Goal: Find specific page/section: Locate a particular part of the current website

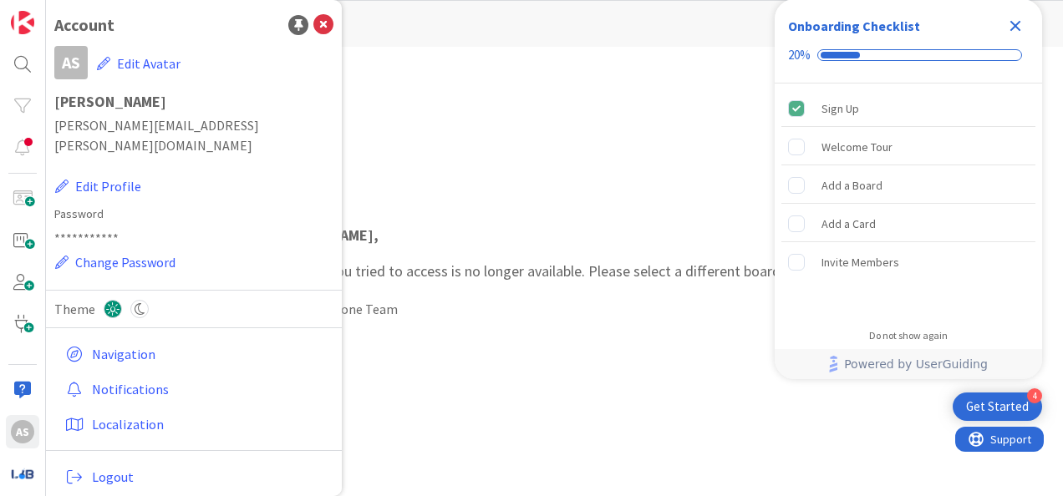
click at [1014, 26] on icon "Close Checklist" at bounding box center [1015, 26] width 11 height 11
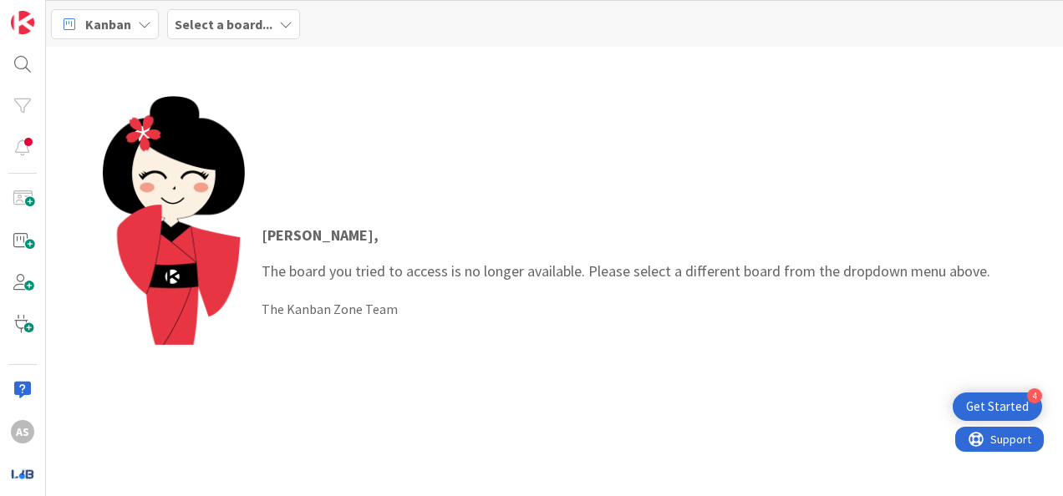
click at [281, 23] on icon at bounding box center [285, 24] width 13 height 13
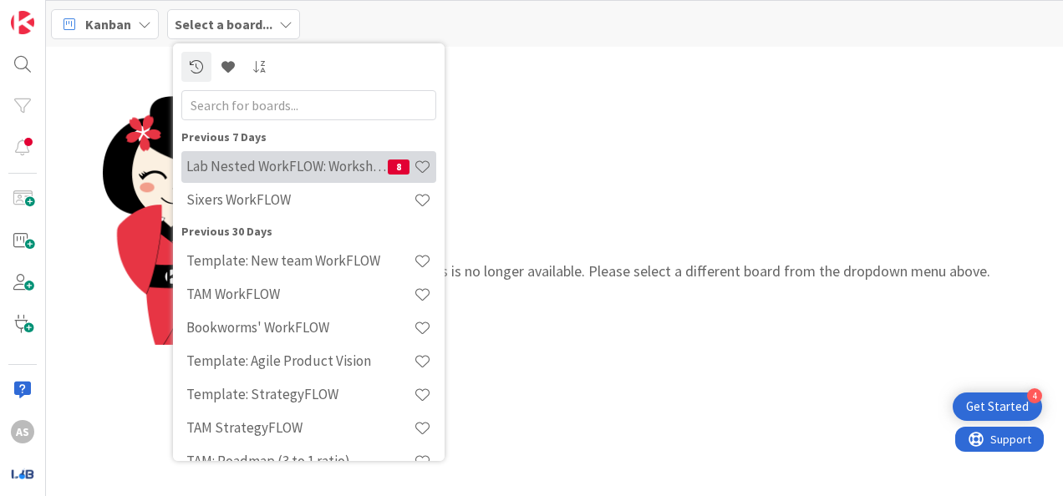
click at [306, 172] on h4 "Lab Nested WorkFLOW: Workshop" at bounding box center [286, 166] width 201 height 17
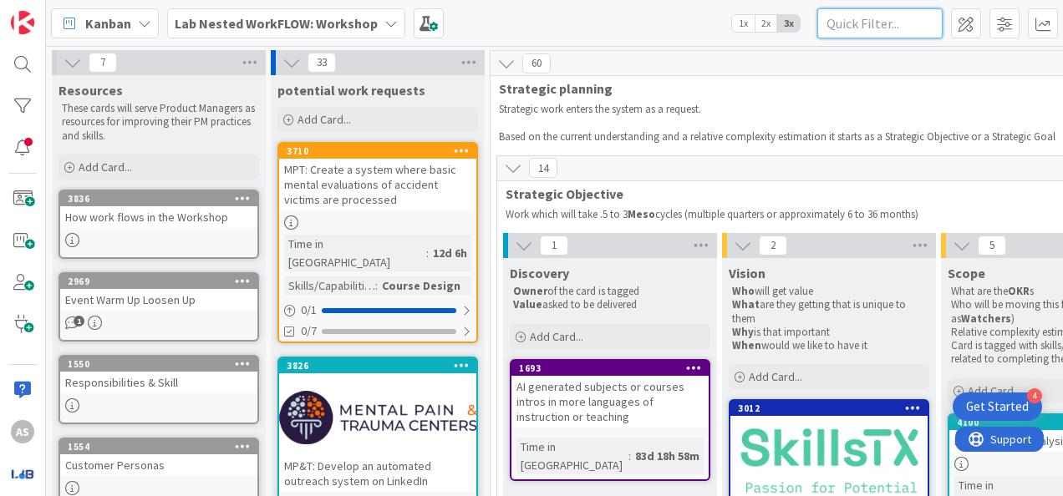
click at [890, 33] on input "text" at bounding box center [879, 23] width 125 height 30
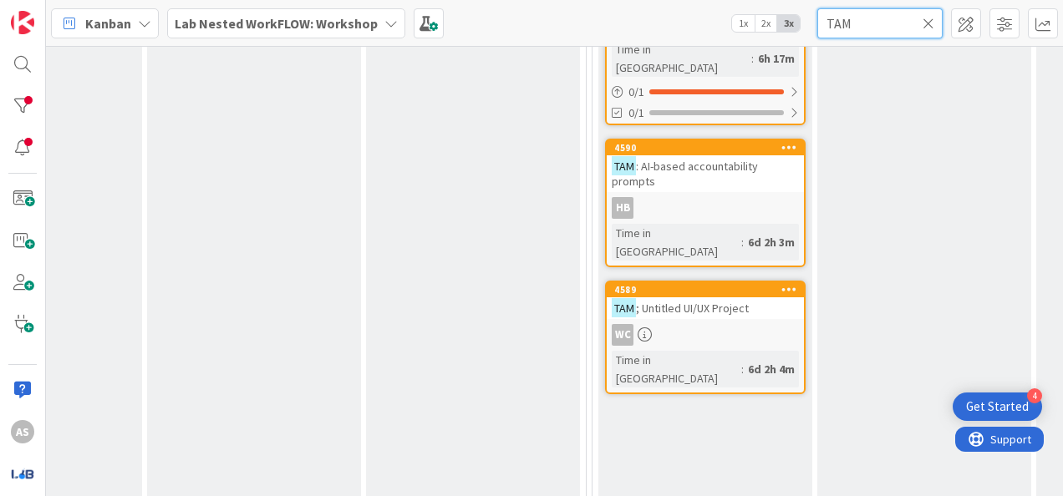
scroll to position [251, 1013]
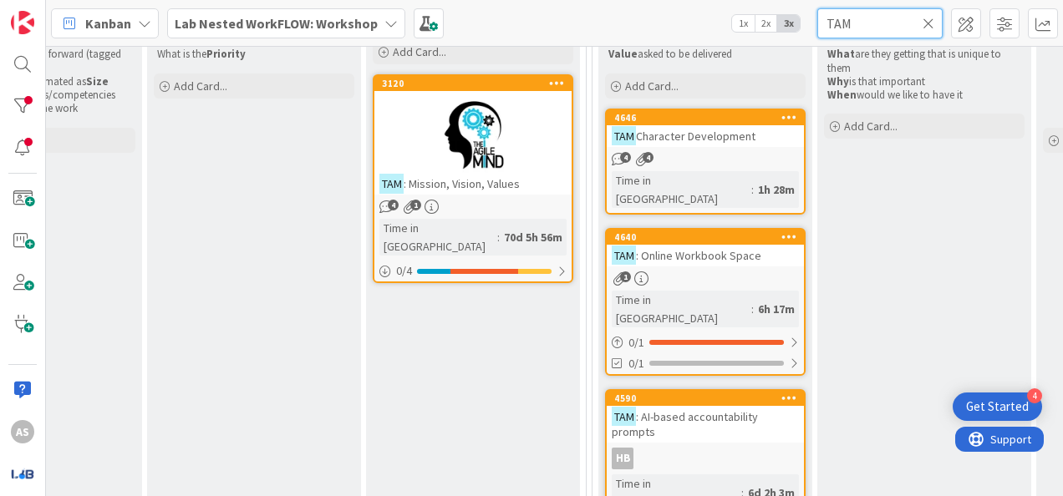
type input "TAM"
click at [501, 145] on div at bounding box center [472, 135] width 197 height 75
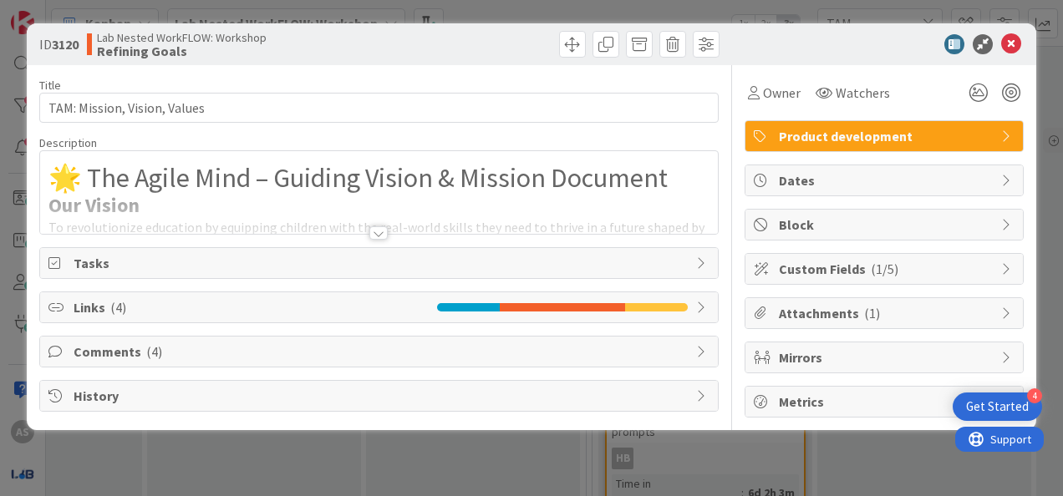
click at [383, 229] on div at bounding box center [378, 232] width 18 height 13
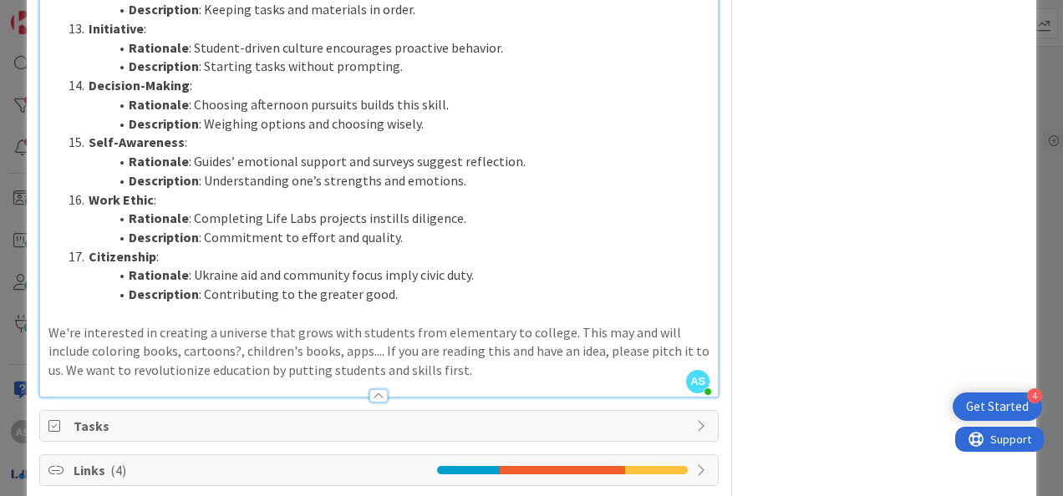
scroll to position [2359, 0]
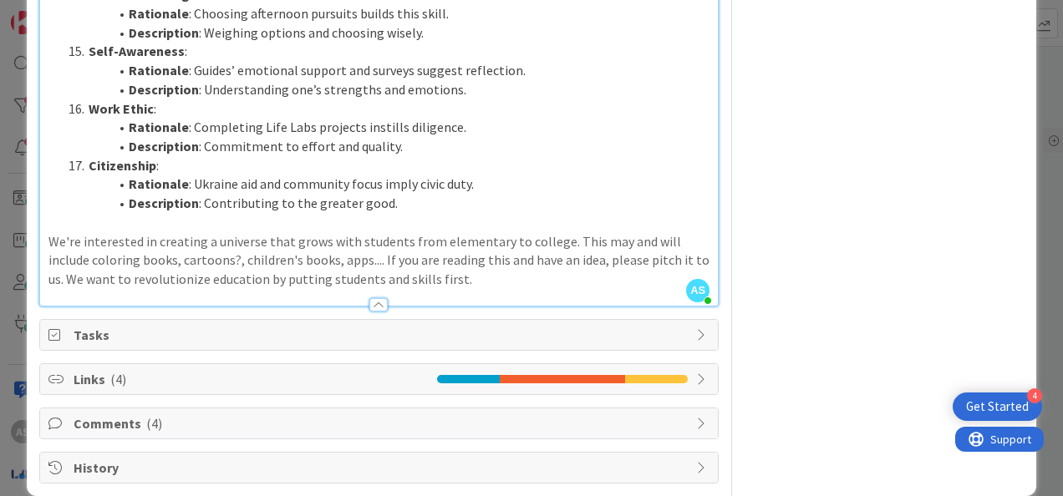
click at [183, 369] on span "Links ( 4 )" at bounding box center [251, 379] width 355 height 20
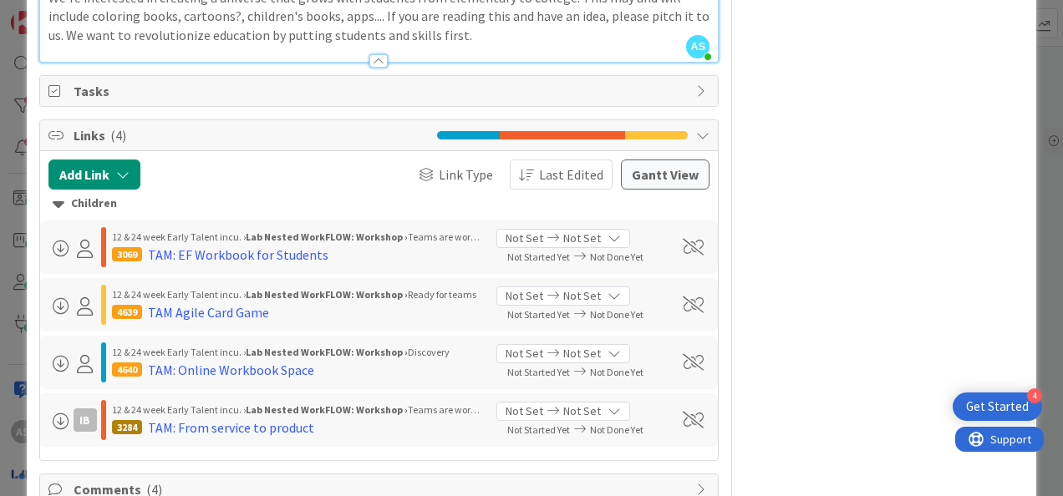
scroll to position [2610, 0]
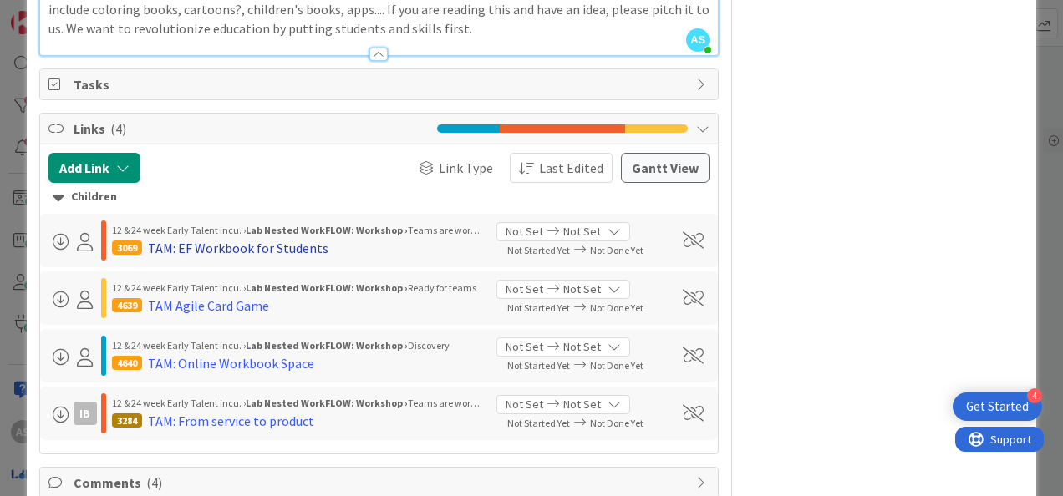
click at [289, 238] on div "TAM: EF Workbook for Students" at bounding box center [238, 248] width 180 height 20
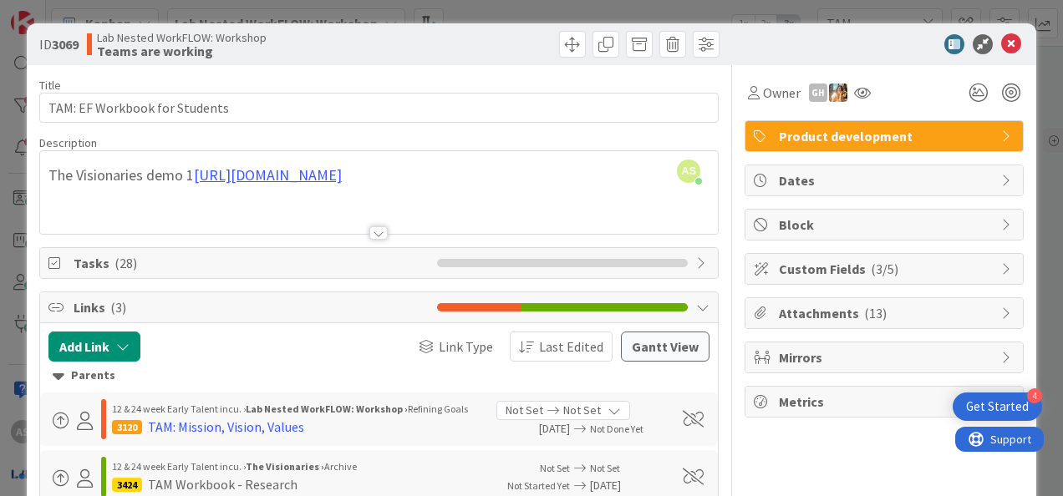
click at [372, 234] on div at bounding box center [378, 232] width 18 height 13
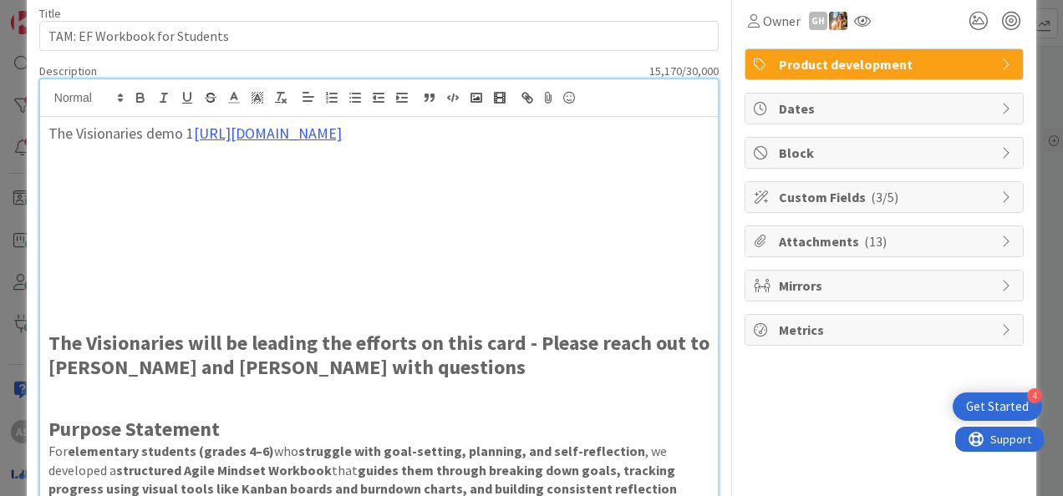
scroll to position [167, 0]
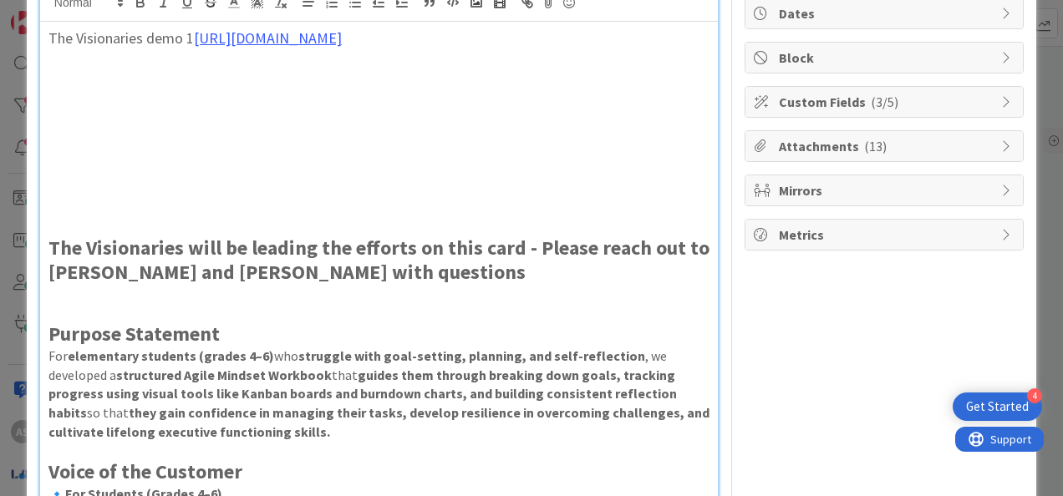
click at [979, 136] on span "Attachments ( 13 )" at bounding box center [886, 146] width 214 height 20
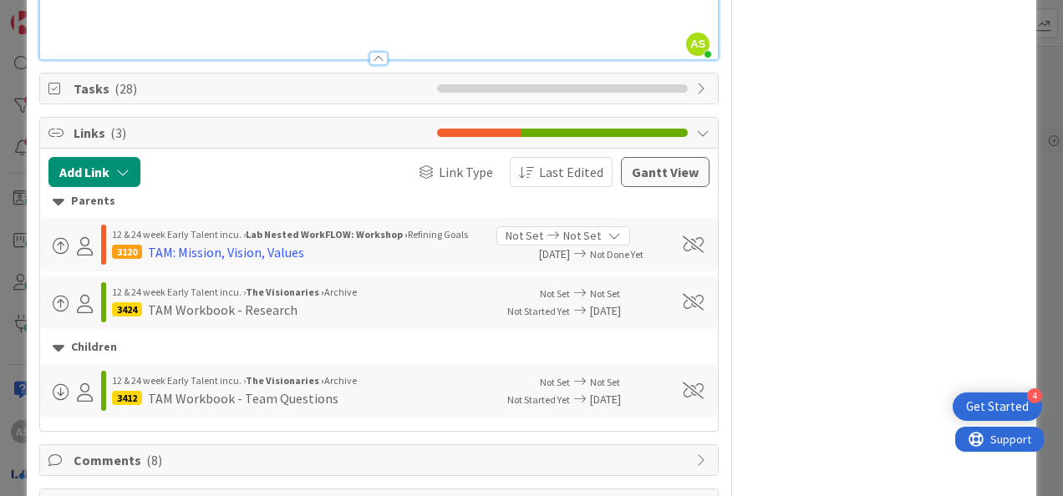
scroll to position [2665, 0]
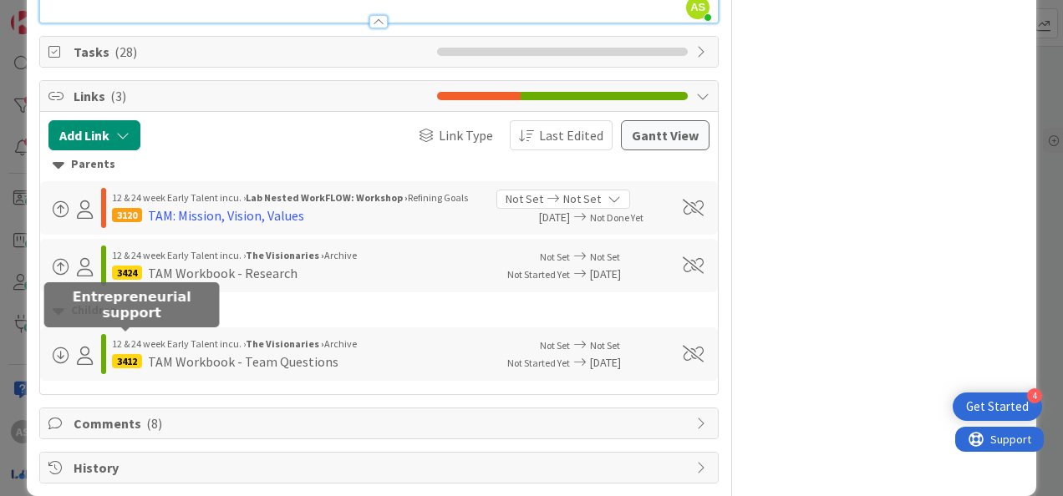
click at [120, 354] on div "3412" at bounding box center [127, 361] width 30 height 14
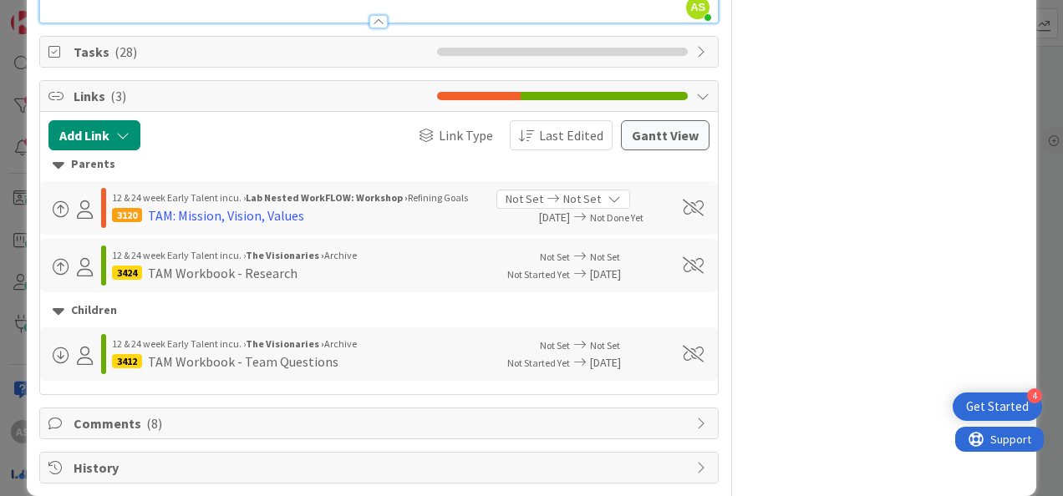
click at [225, 352] on div "TAM Workbook - Team Questions" at bounding box center [243, 362] width 190 height 20
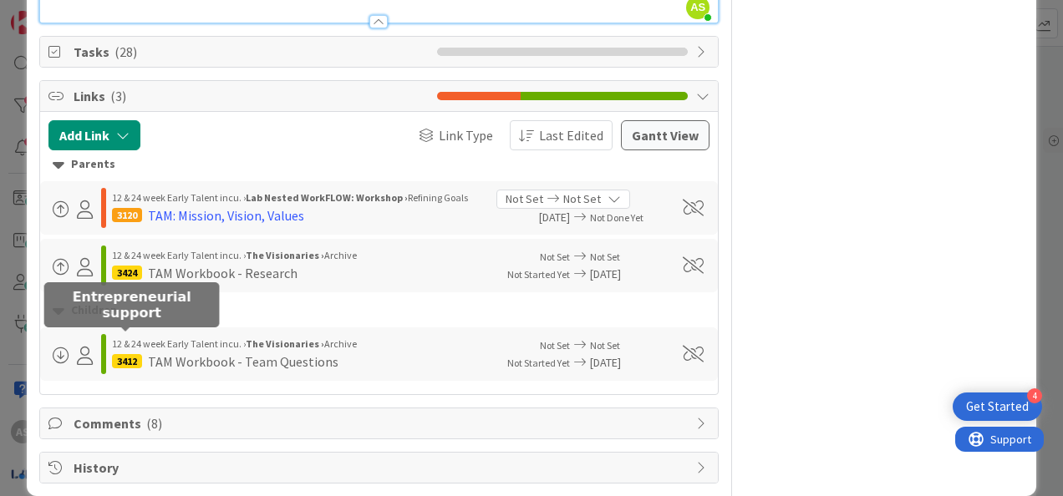
click at [123, 354] on div "3412" at bounding box center [127, 361] width 30 height 14
drag, startPoint x: 123, startPoint y: 340, endPoint x: 113, endPoint y: 346, distance: 11.6
click at [113, 354] on div "3412" at bounding box center [127, 361] width 30 height 14
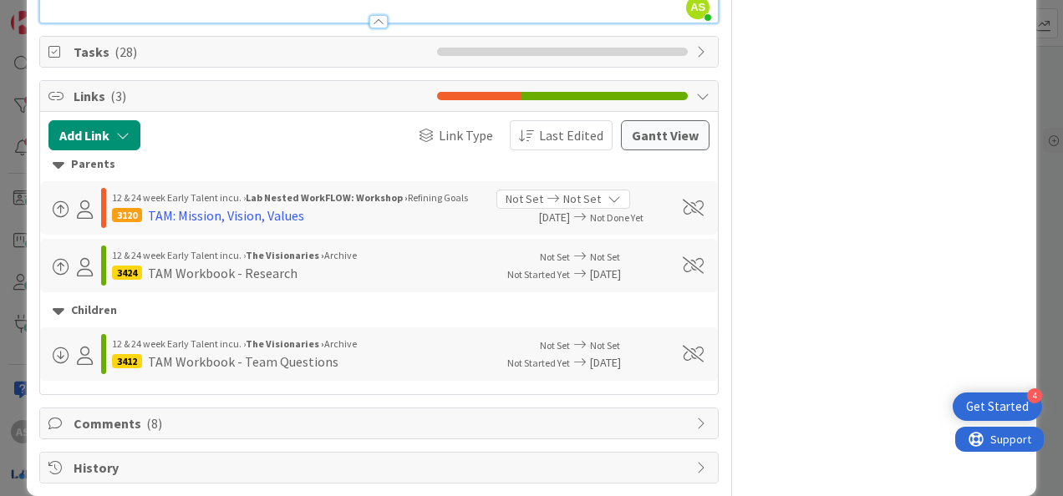
click at [102, 336] on div at bounding box center [103, 354] width 5 height 40
click at [592, 414] on span "Comments ( 8 )" at bounding box center [381, 424] width 614 height 20
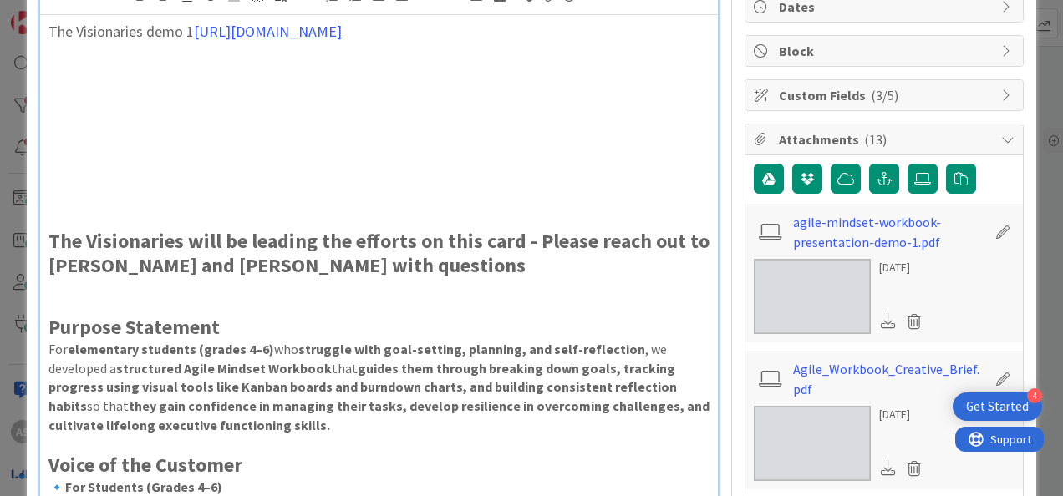
scroll to position [0, 0]
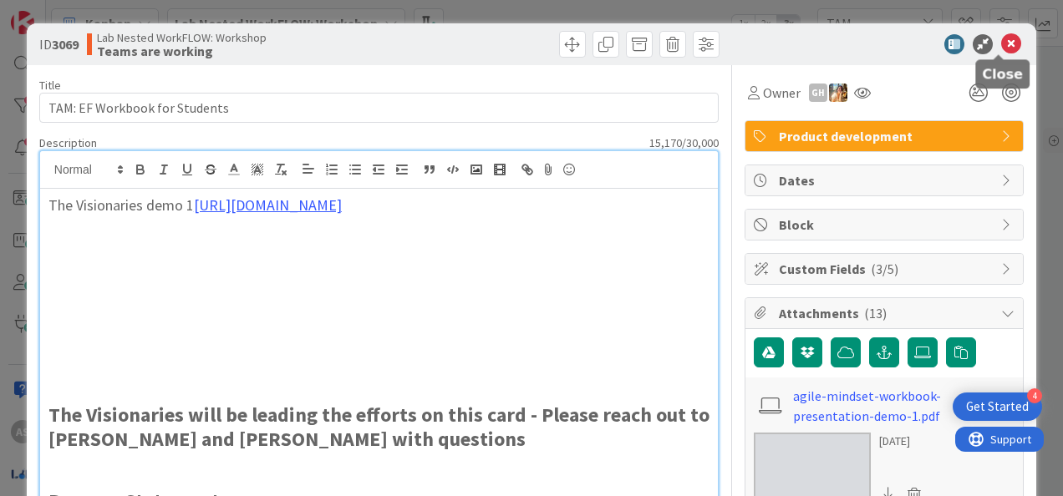
click at [1001, 45] on icon at bounding box center [1011, 44] width 20 height 20
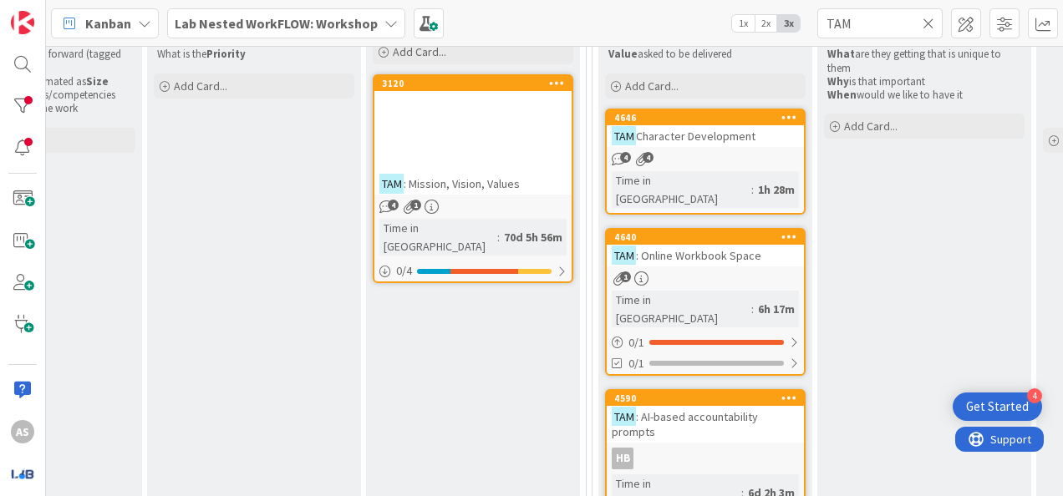
click at [332, 30] on b "Lab Nested WorkFLOW: Workshop" at bounding box center [276, 23] width 203 height 17
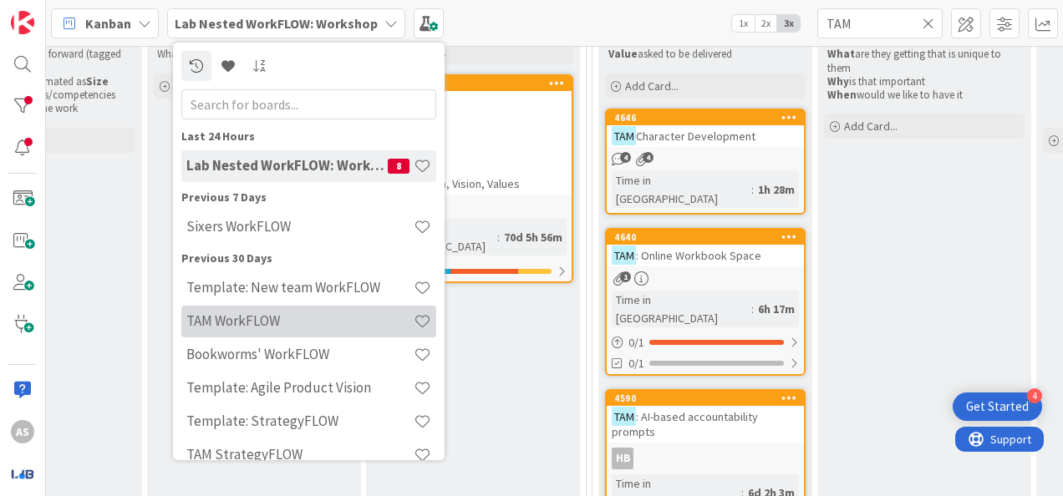
click at [323, 313] on h4 "TAM WorkFLOW" at bounding box center [299, 320] width 227 height 17
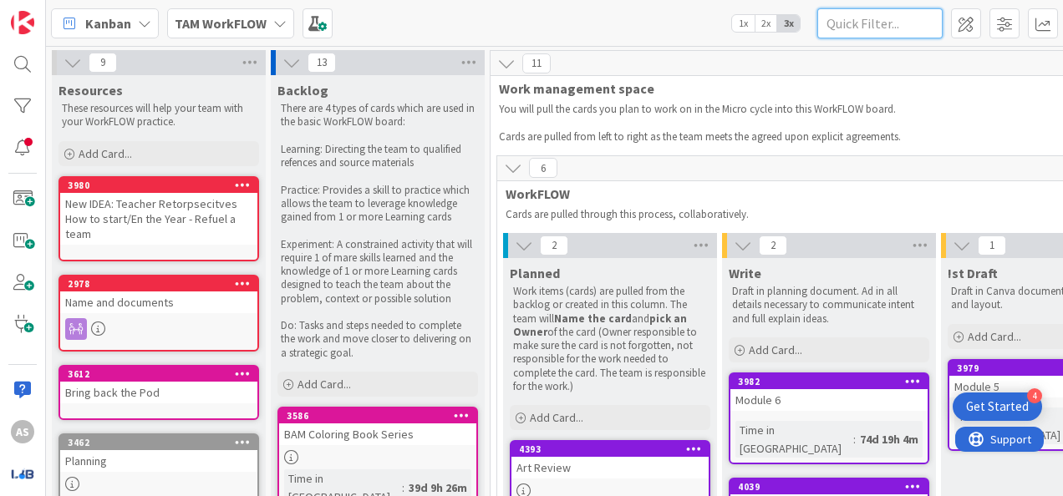
click at [864, 32] on input "text" at bounding box center [879, 23] width 125 height 30
type input "TAM"
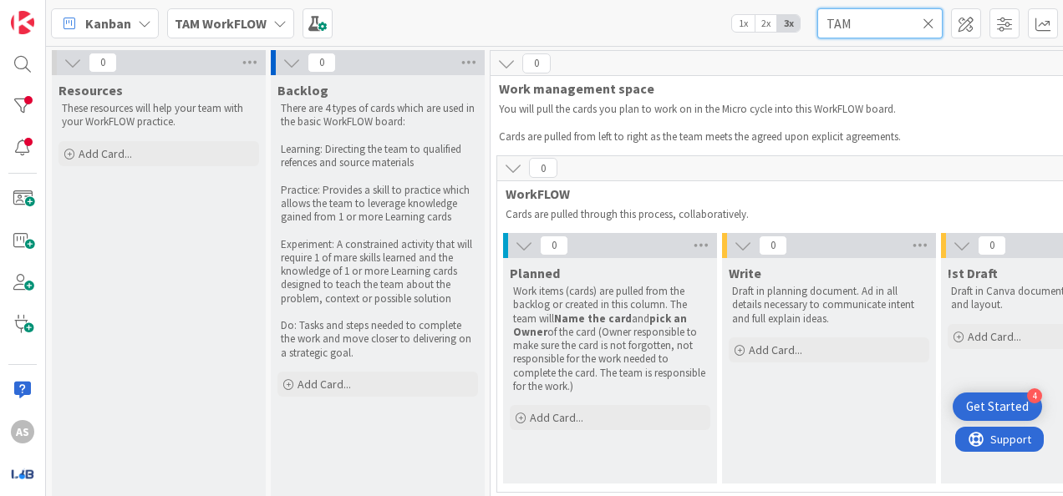
click at [887, 19] on input "TAM" at bounding box center [879, 23] width 125 height 30
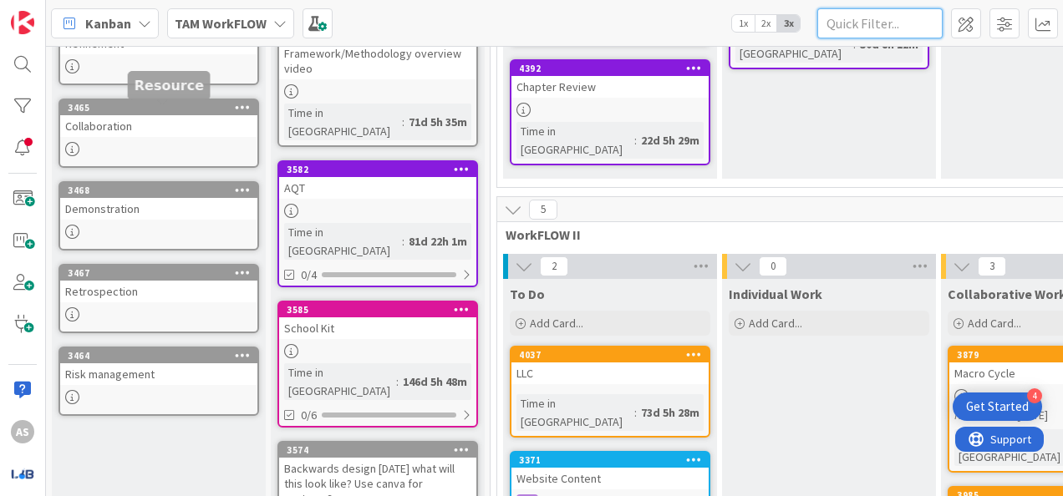
scroll to position [501, 0]
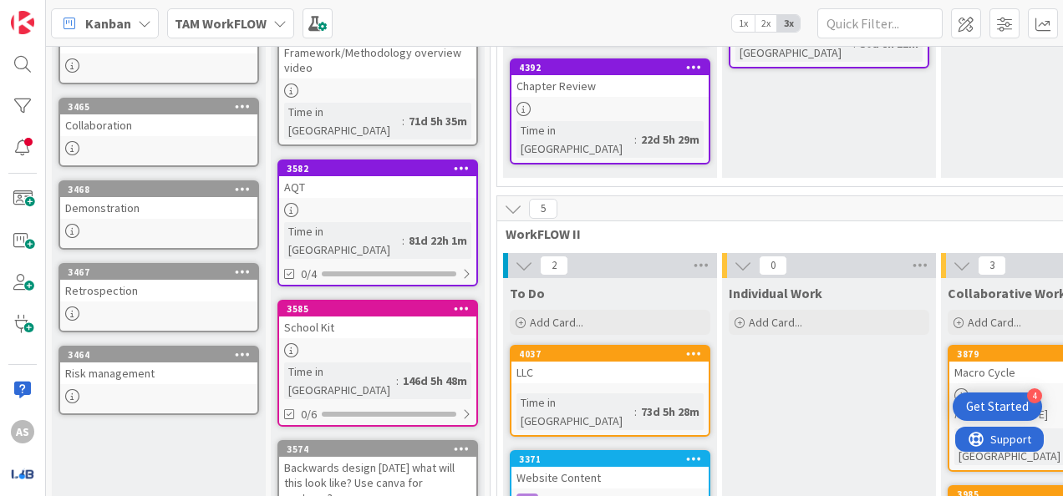
click at [409, 203] on div at bounding box center [377, 210] width 197 height 14
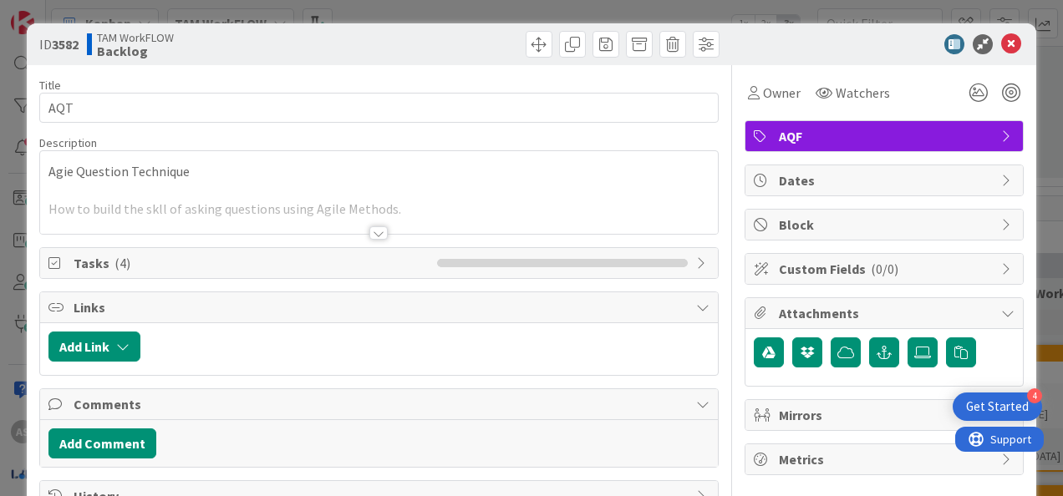
click at [372, 230] on div at bounding box center [378, 232] width 18 height 13
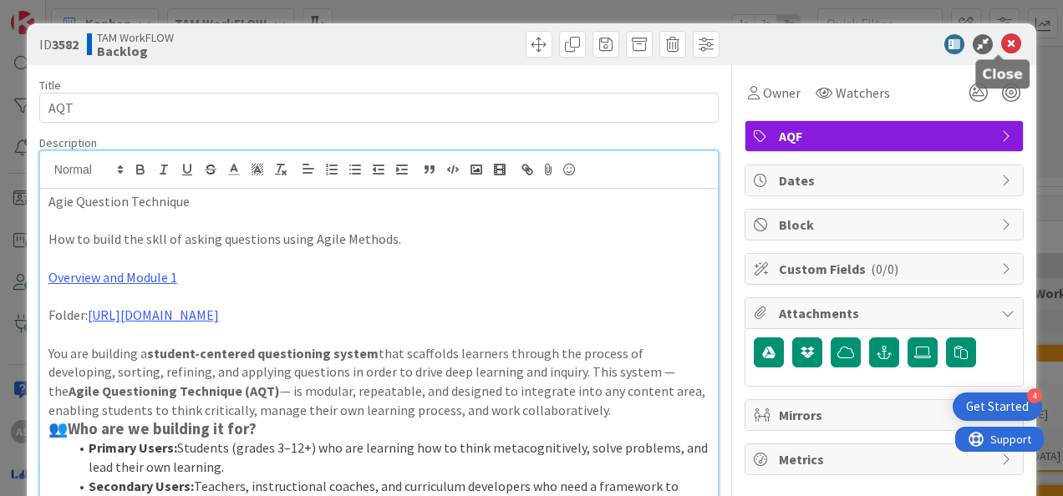
click at [1001, 44] on icon at bounding box center [1011, 44] width 20 height 20
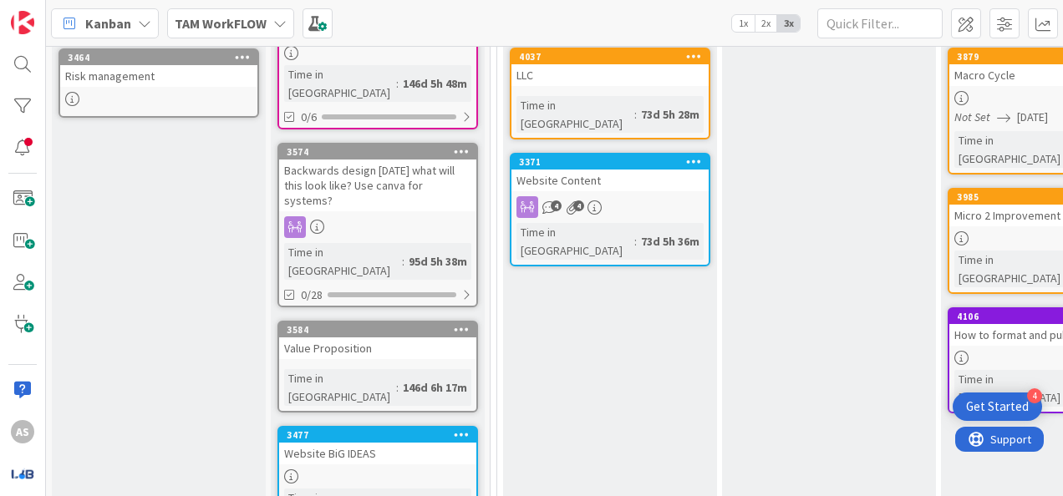
scroll to position [919, 0]
